Goal: Information Seeking & Learning: Learn about a topic

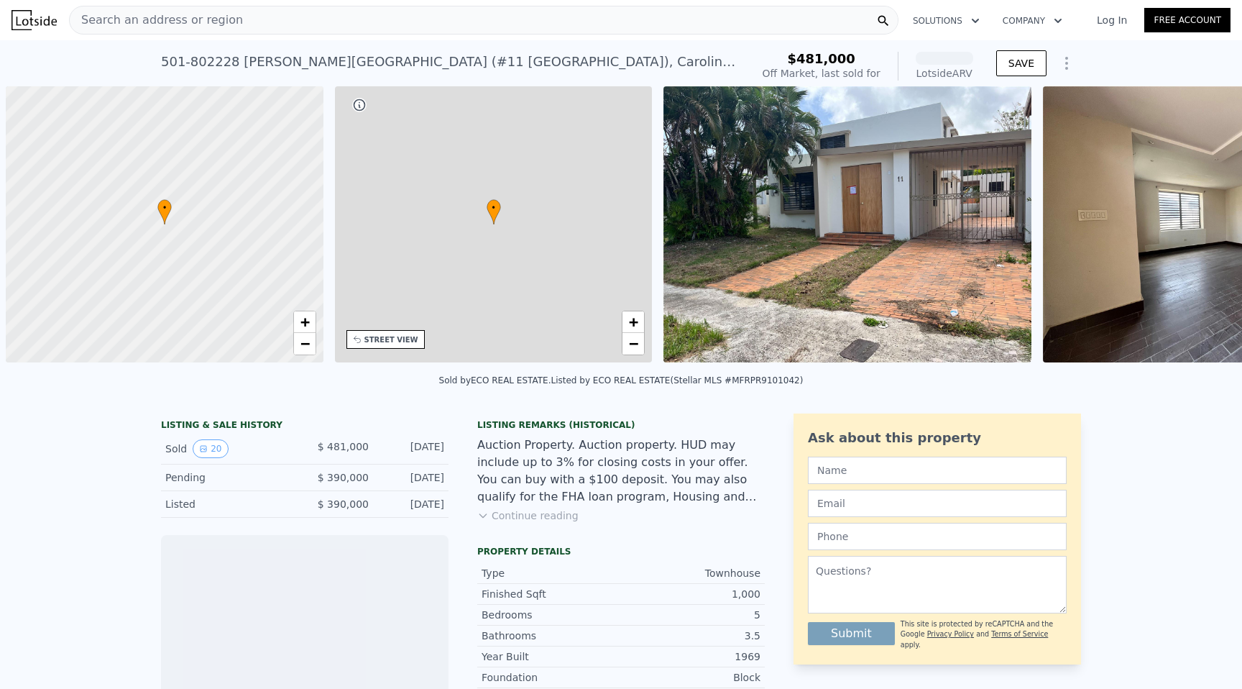
scroll to position [0, 6]
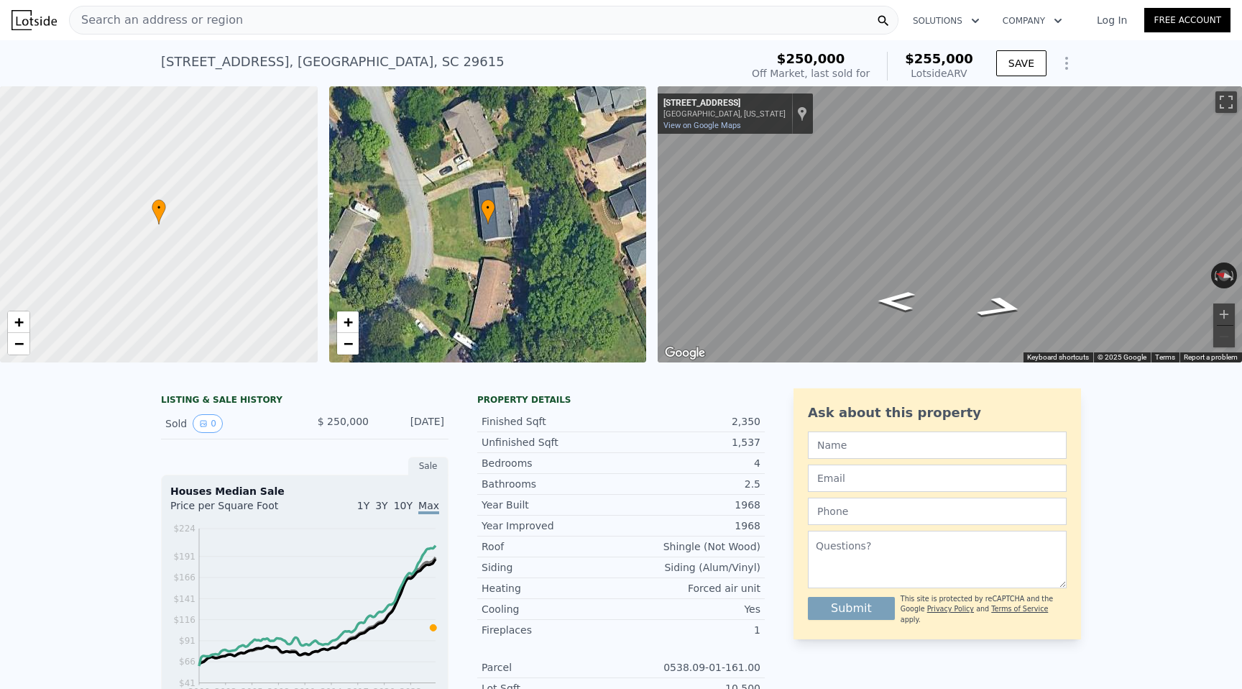
scroll to position [0, 6]
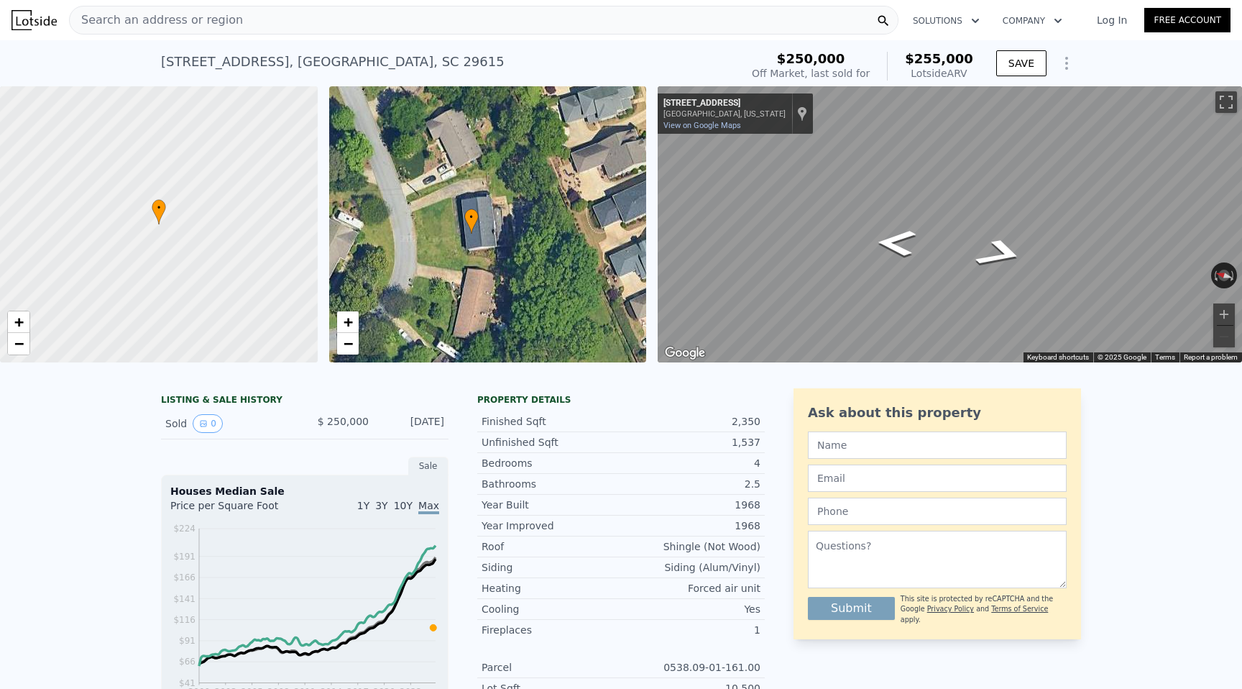
drag, startPoint x: 516, startPoint y: 230, endPoint x: 500, endPoint y: 239, distance: 19.0
click at [500, 239] on div "• + −" at bounding box center [488, 224] width 318 height 276
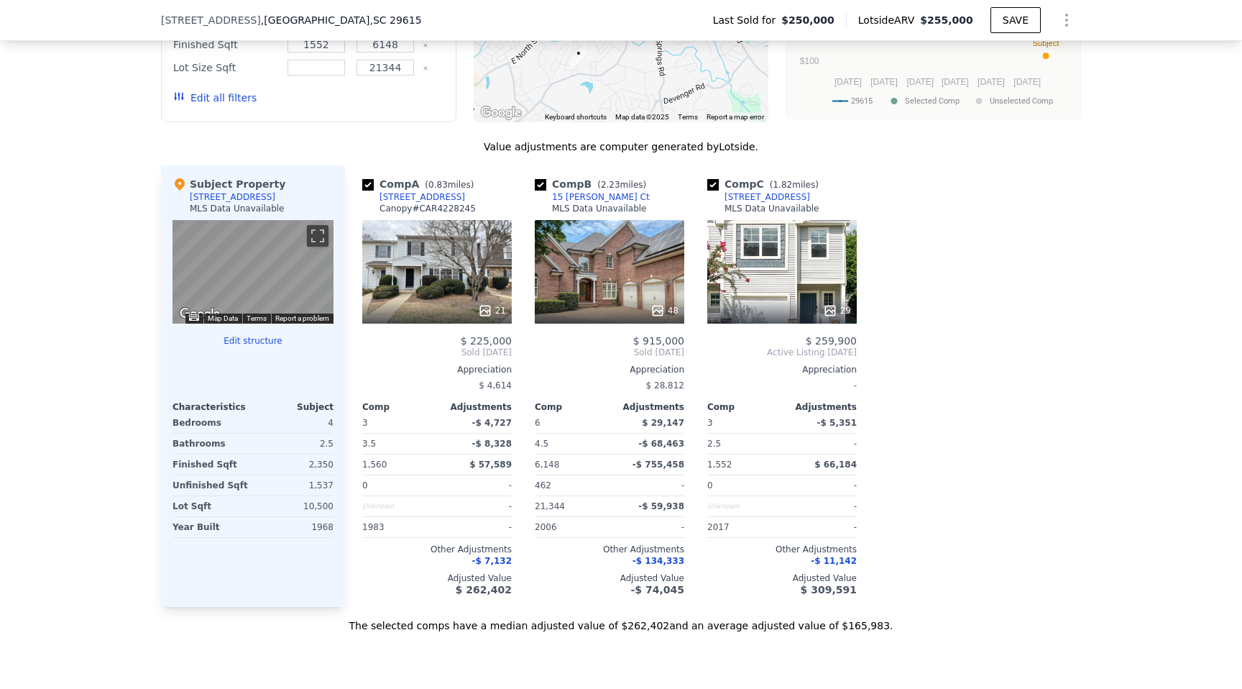
scroll to position [1261, 0]
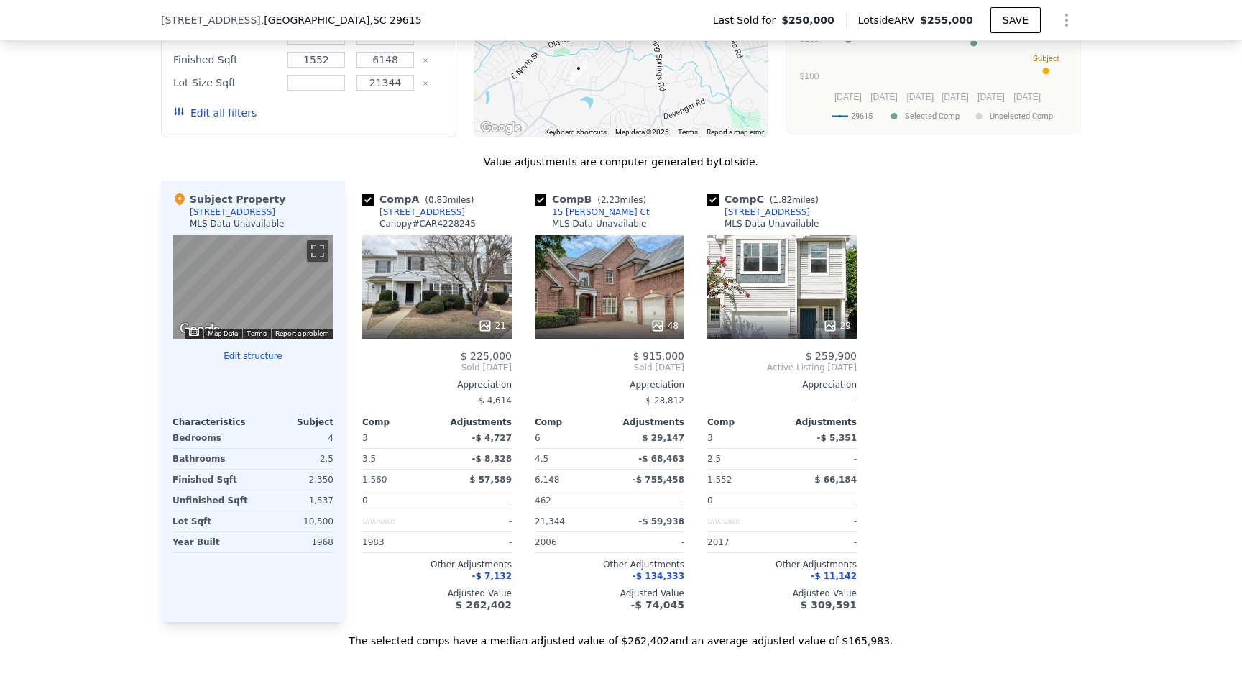
click at [262, 220] on div "MLS Data Unavailable" at bounding box center [237, 224] width 95 height 12
click at [242, 350] on button "Edit structure" at bounding box center [253, 356] width 161 height 12
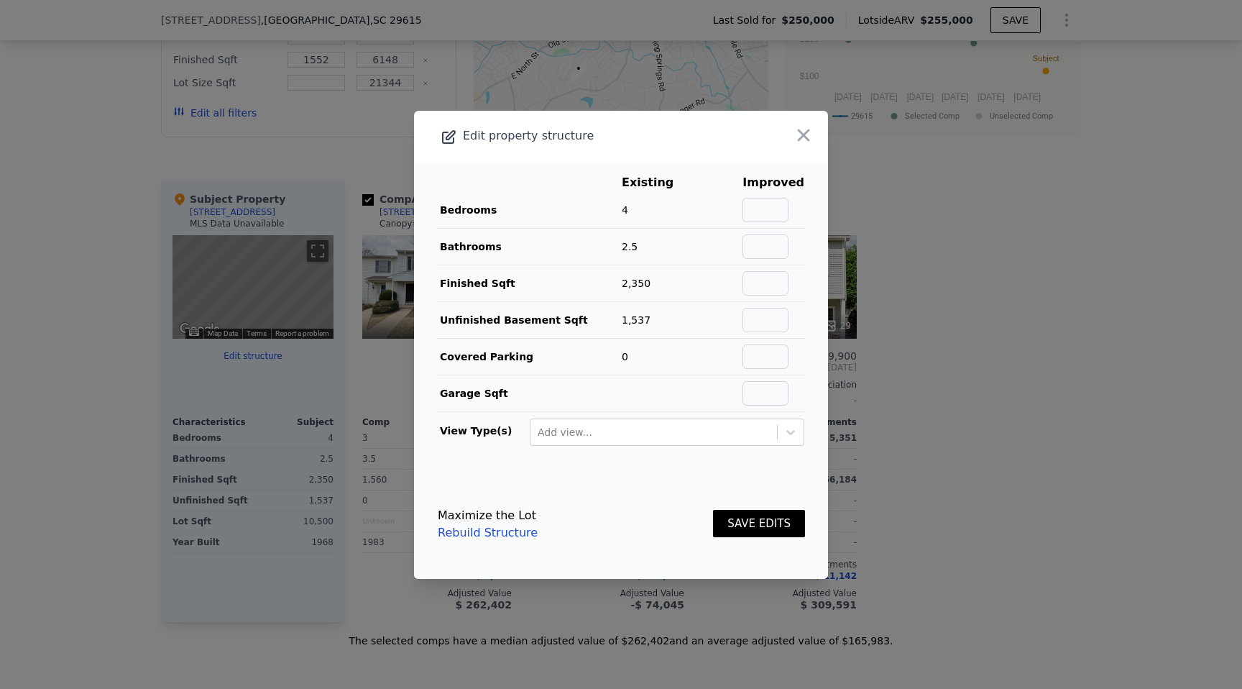
scroll to position [1260, 0]
click at [803, 134] on icon "button" at bounding box center [804, 135] width 12 height 12
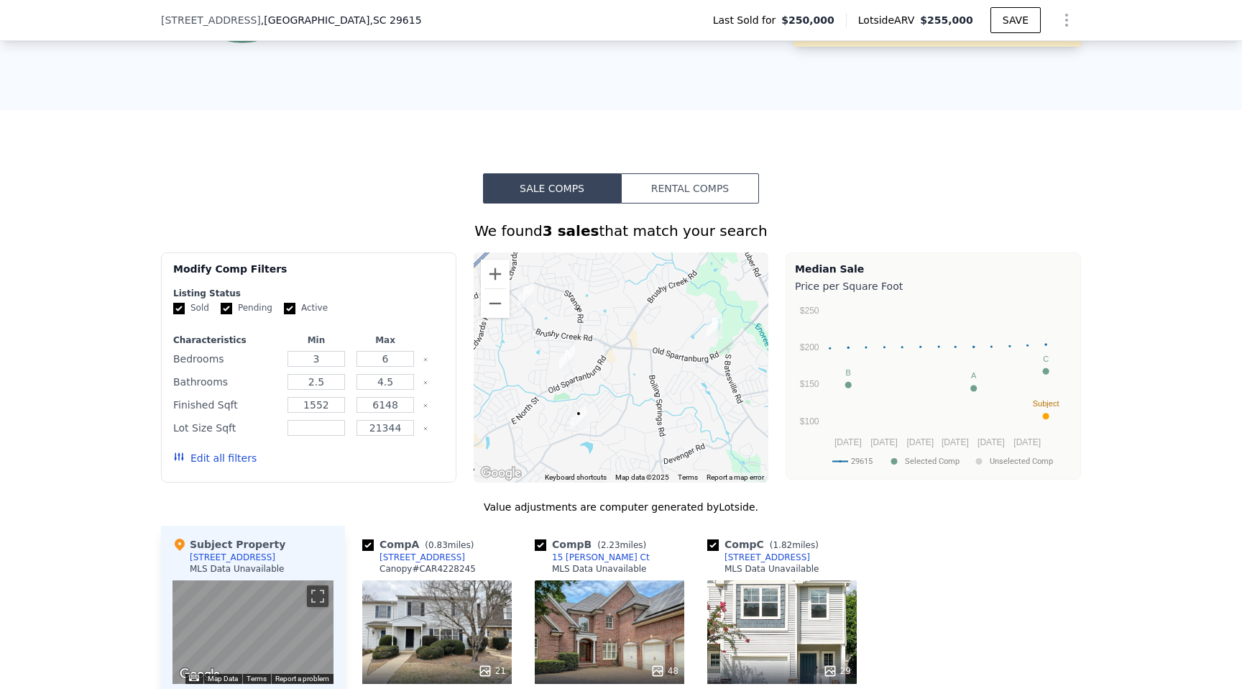
scroll to position [914, 0]
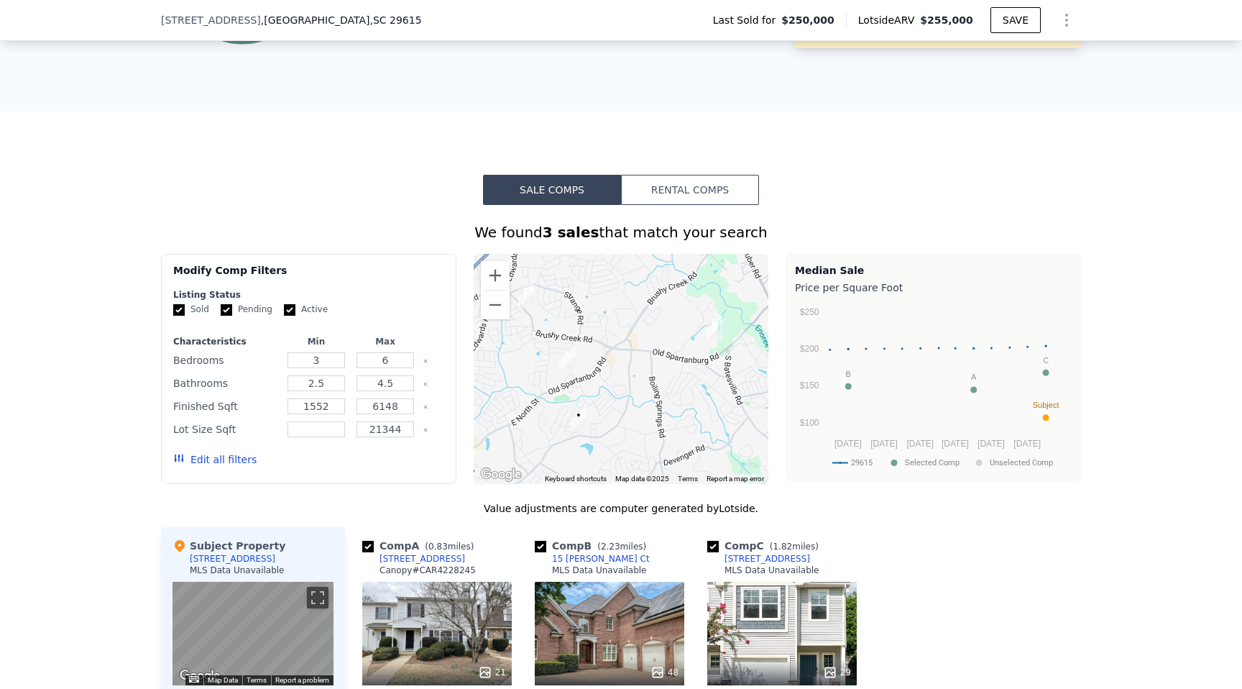
click at [646, 198] on button "Rental Comps" at bounding box center [690, 190] width 138 height 30
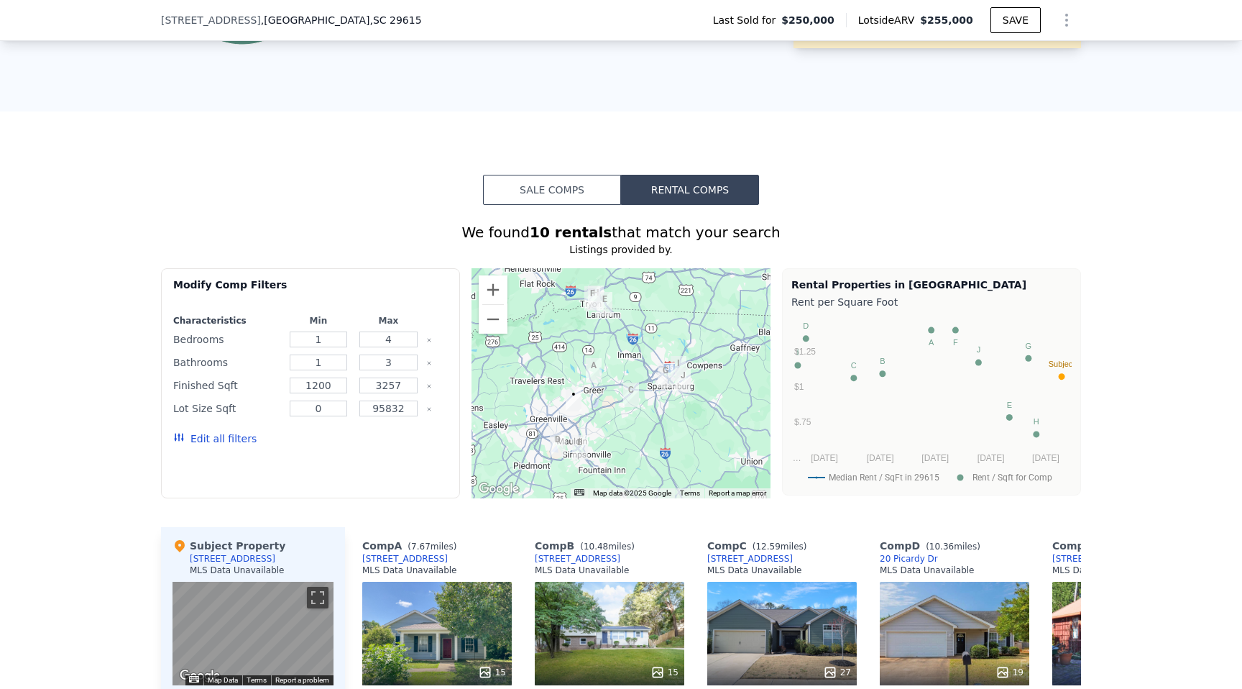
click at [563, 196] on button "Sale Comps" at bounding box center [552, 190] width 138 height 30
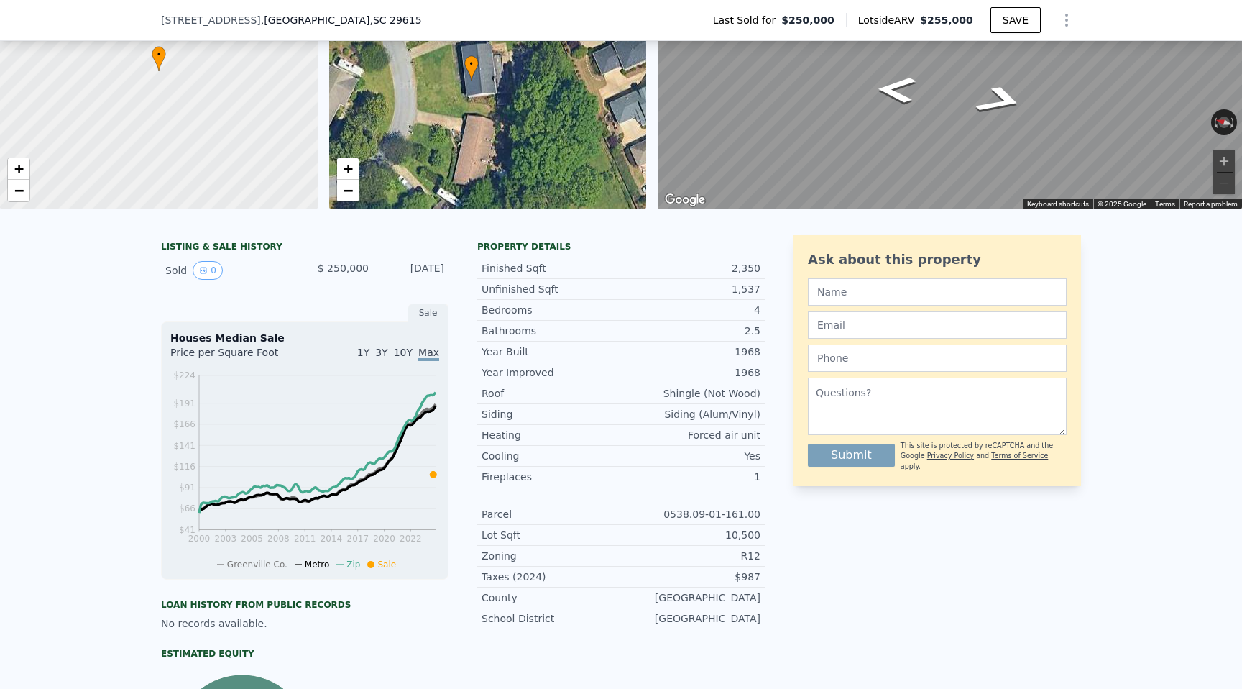
scroll to position [0, 0]
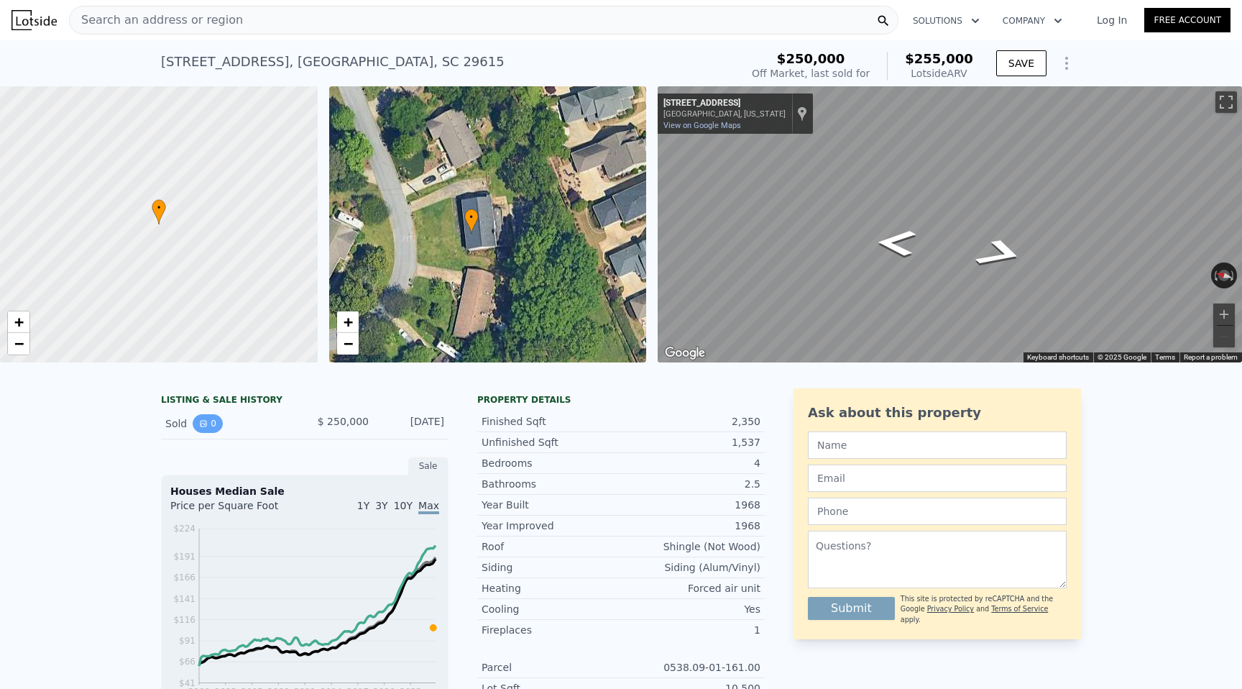
click at [213, 423] on button "0" at bounding box center [208, 423] width 30 height 19
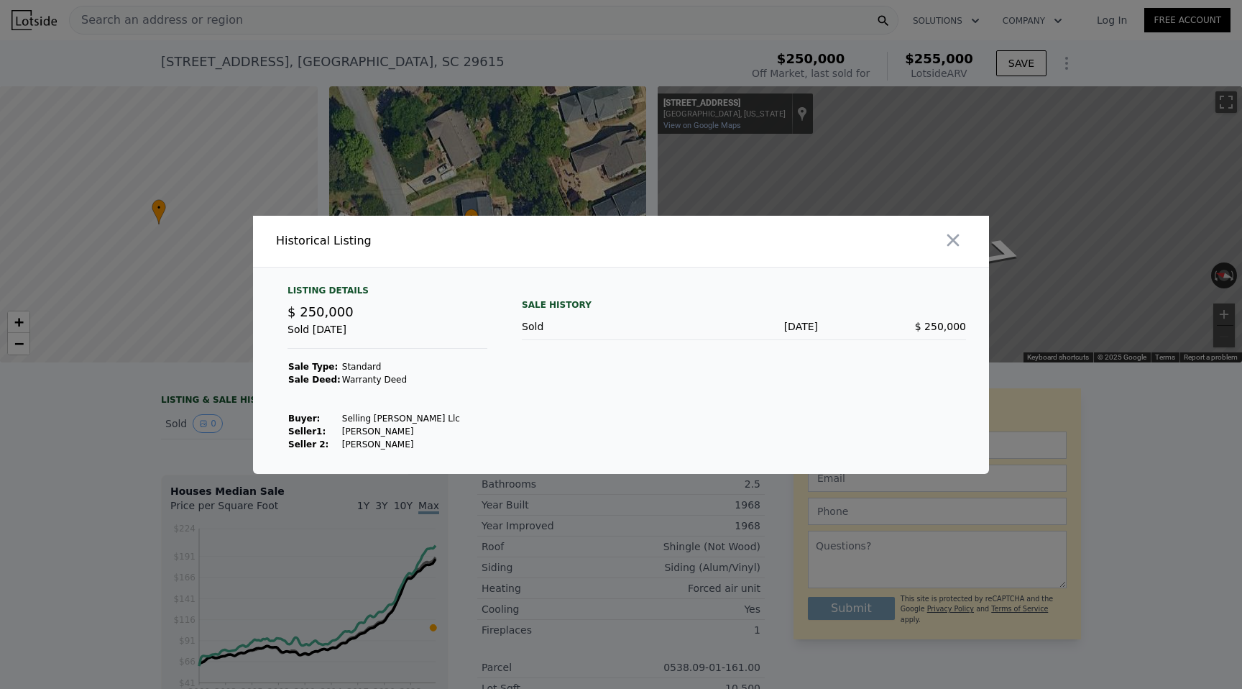
click at [778, 333] on div "Sold [DATE] $ 250,000" at bounding box center [744, 326] width 444 height 27
click at [364, 368] on td "Standard" at bounding box center [400, 366] width 119 height 13
click at [963, 248] on icon "button" at bounding box center [953, 240] width 20 height 20
